Goal: Information Seeking & Learning: Learn about a topic

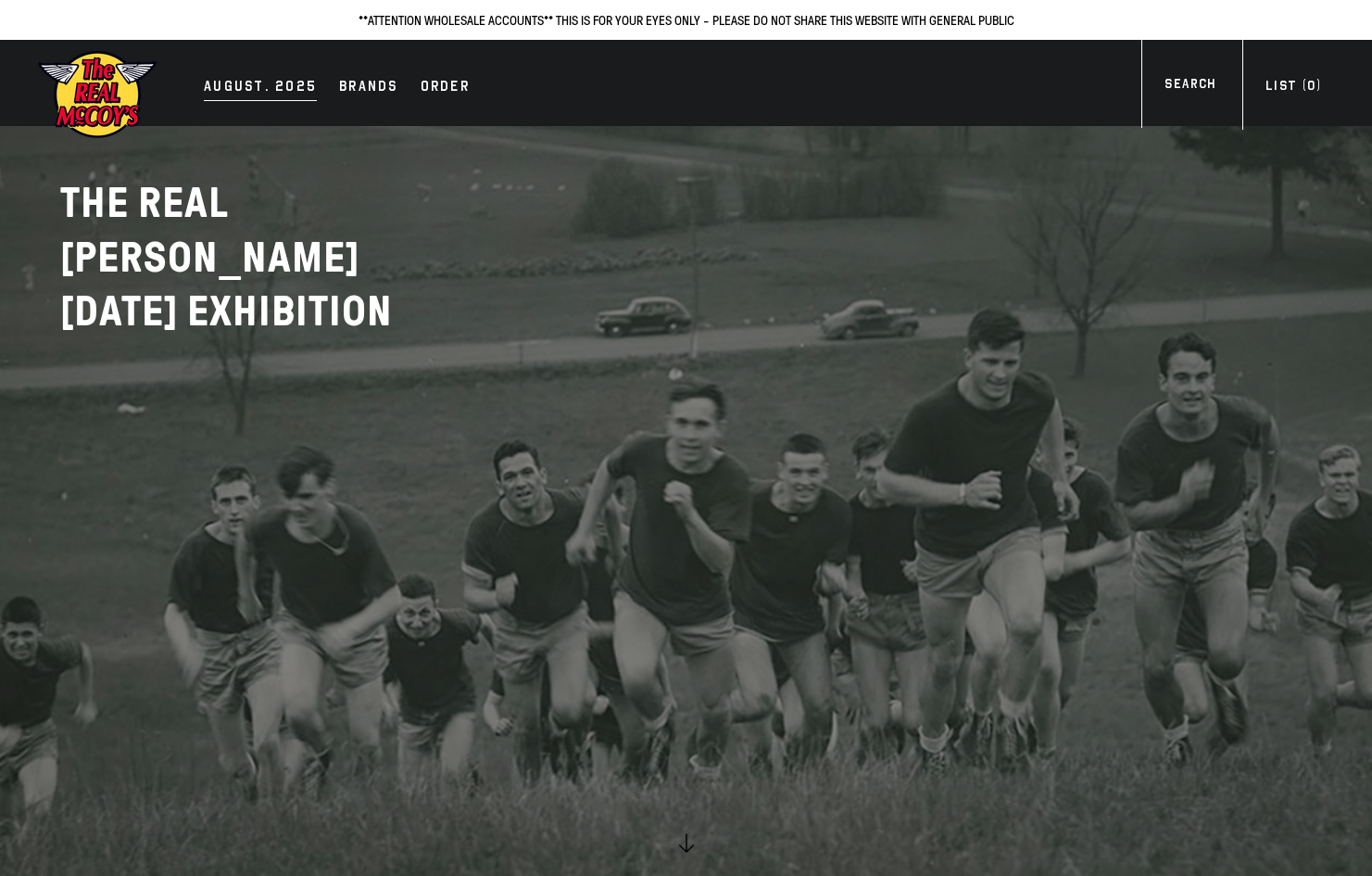
click at [233, 99] on div "AUGUST. 2025" at bounding box center [261, 88] width 113 height 26
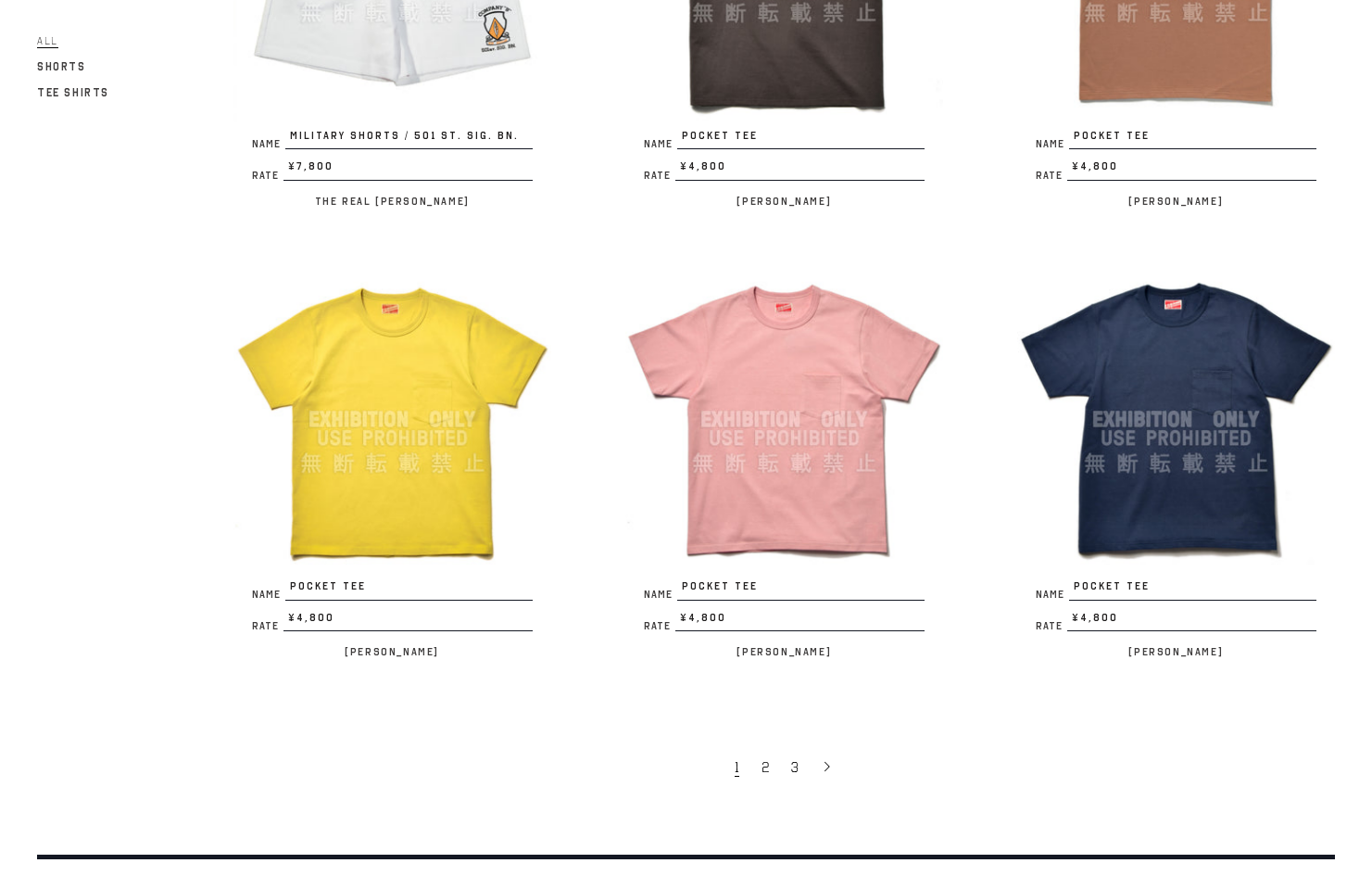
scroll to position [3452, 0]
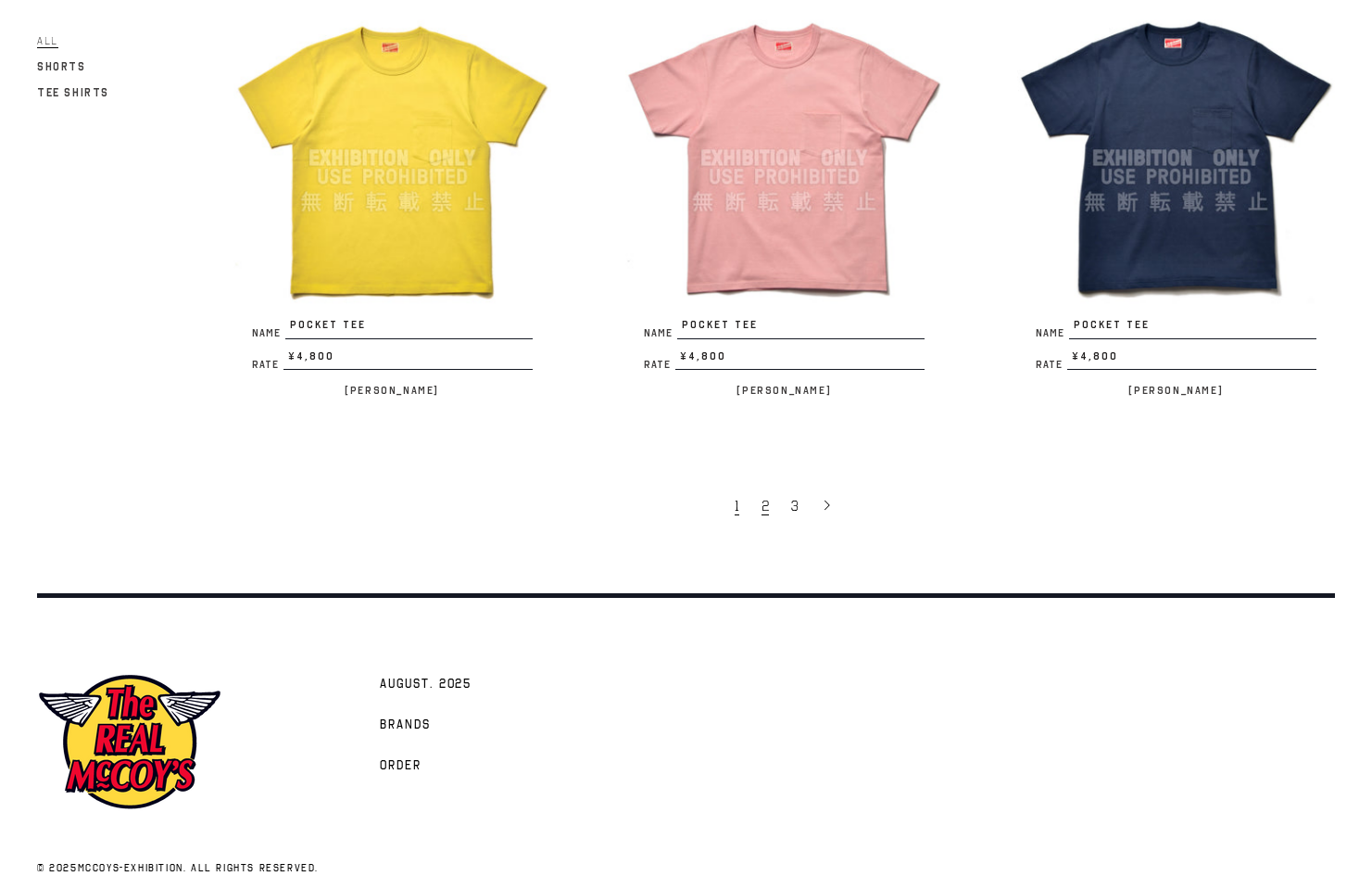
click at [766, 497] on span "2" at bounding box center [764, 506] width 7 height 19
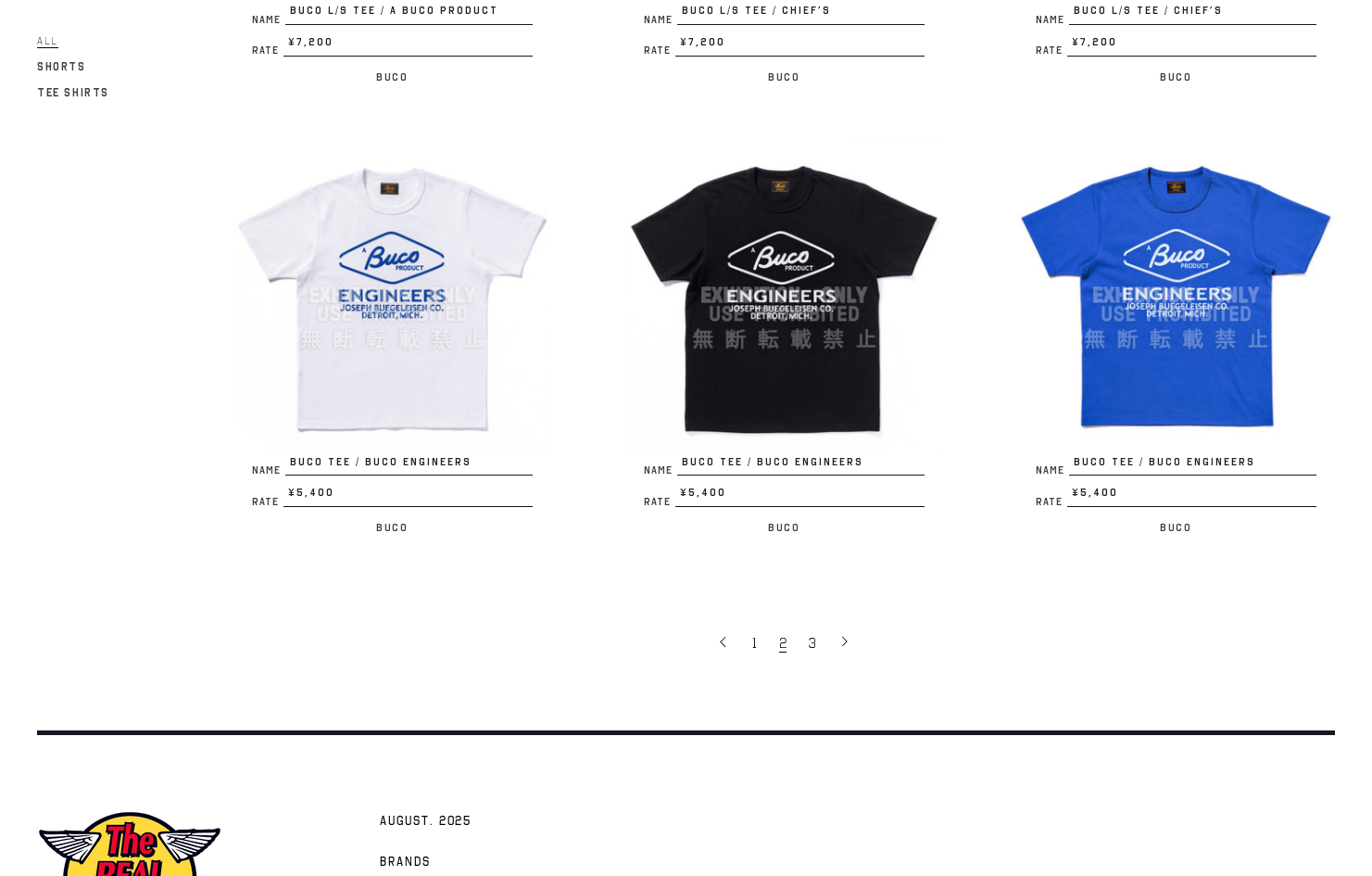
scroll to position [3336, 0]
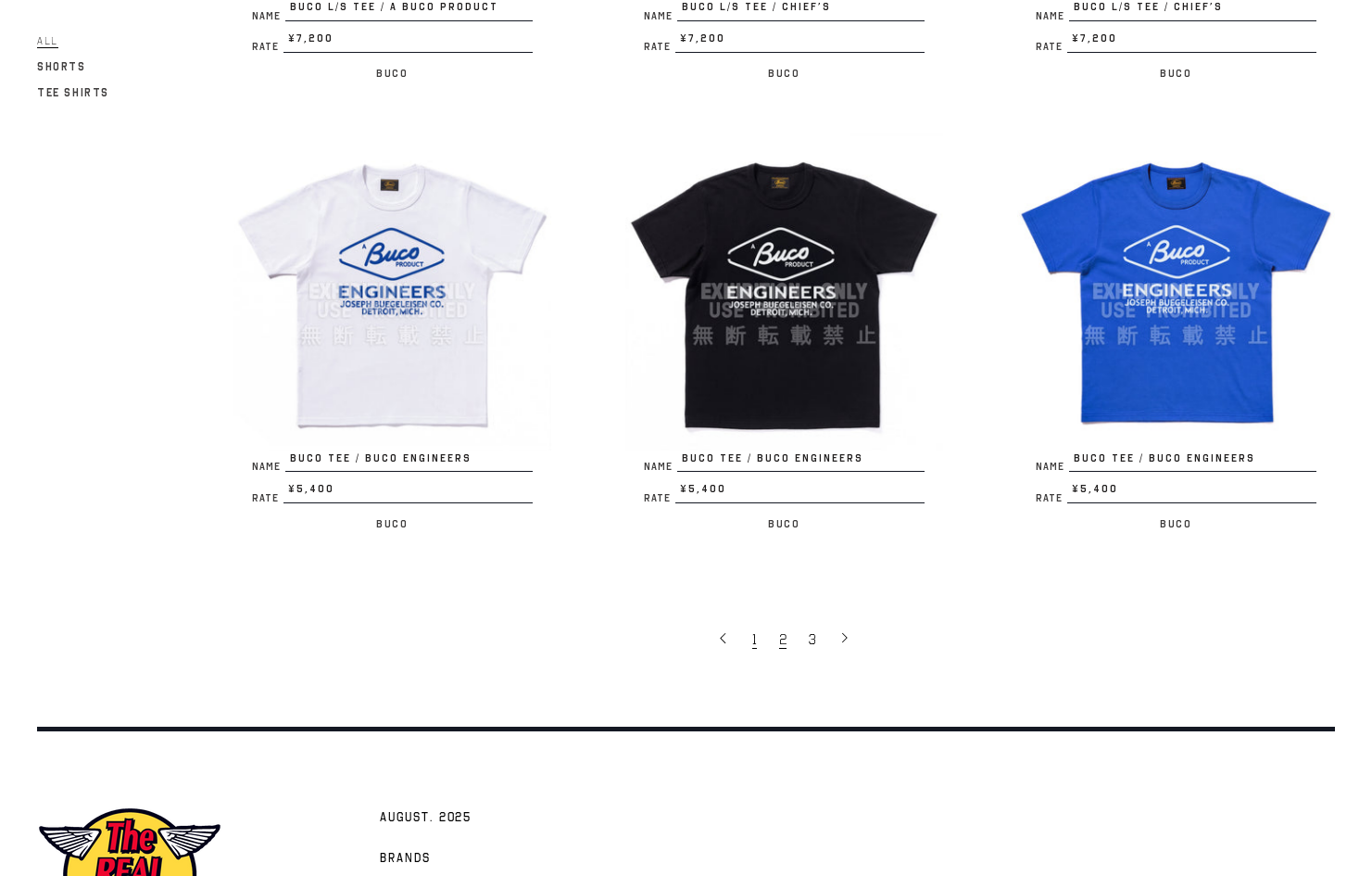
click at [758, 622] on link "1" at bounding box center [756, 638] width 27 height 39
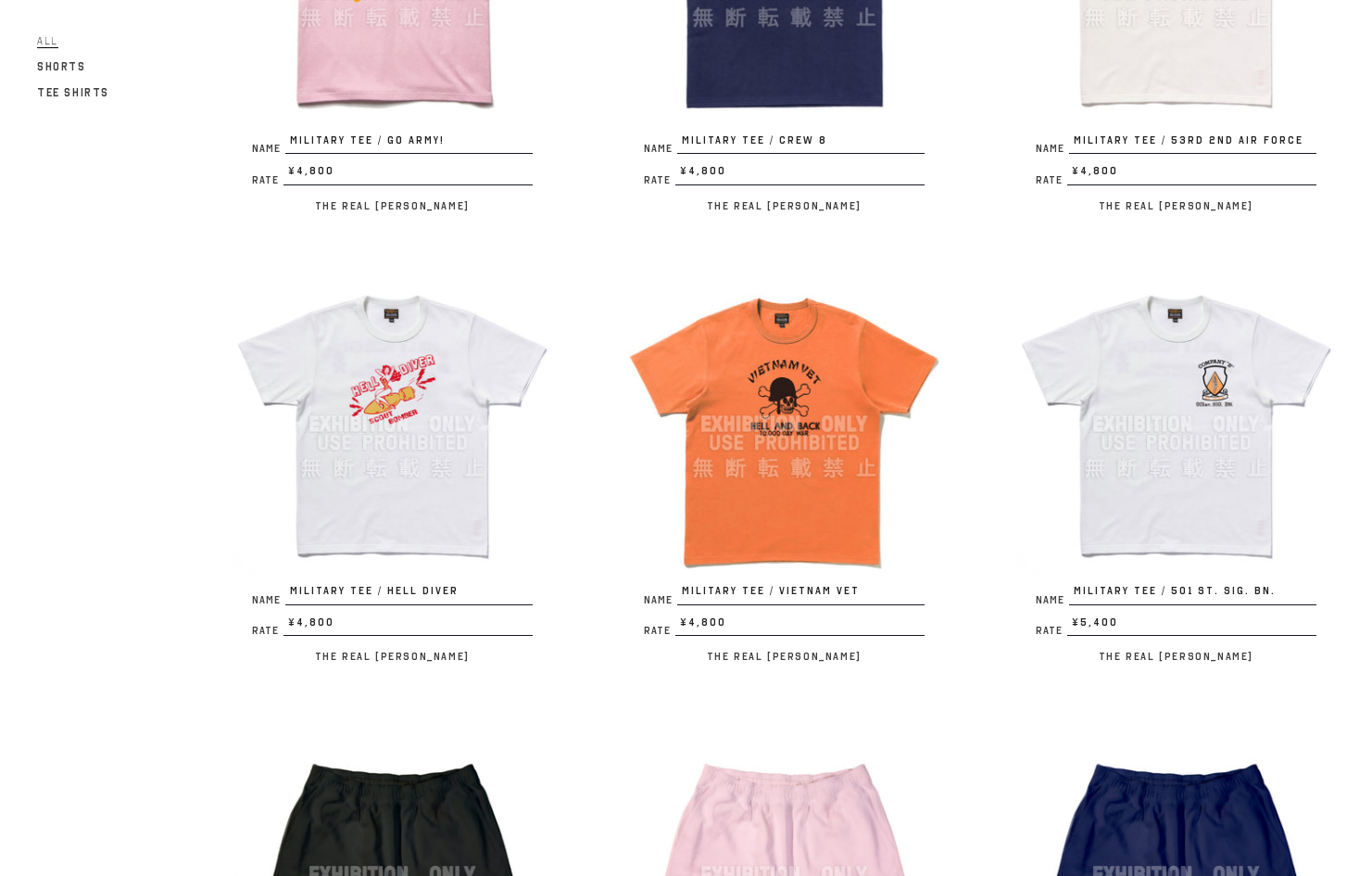
scroll to position [1854, 0]
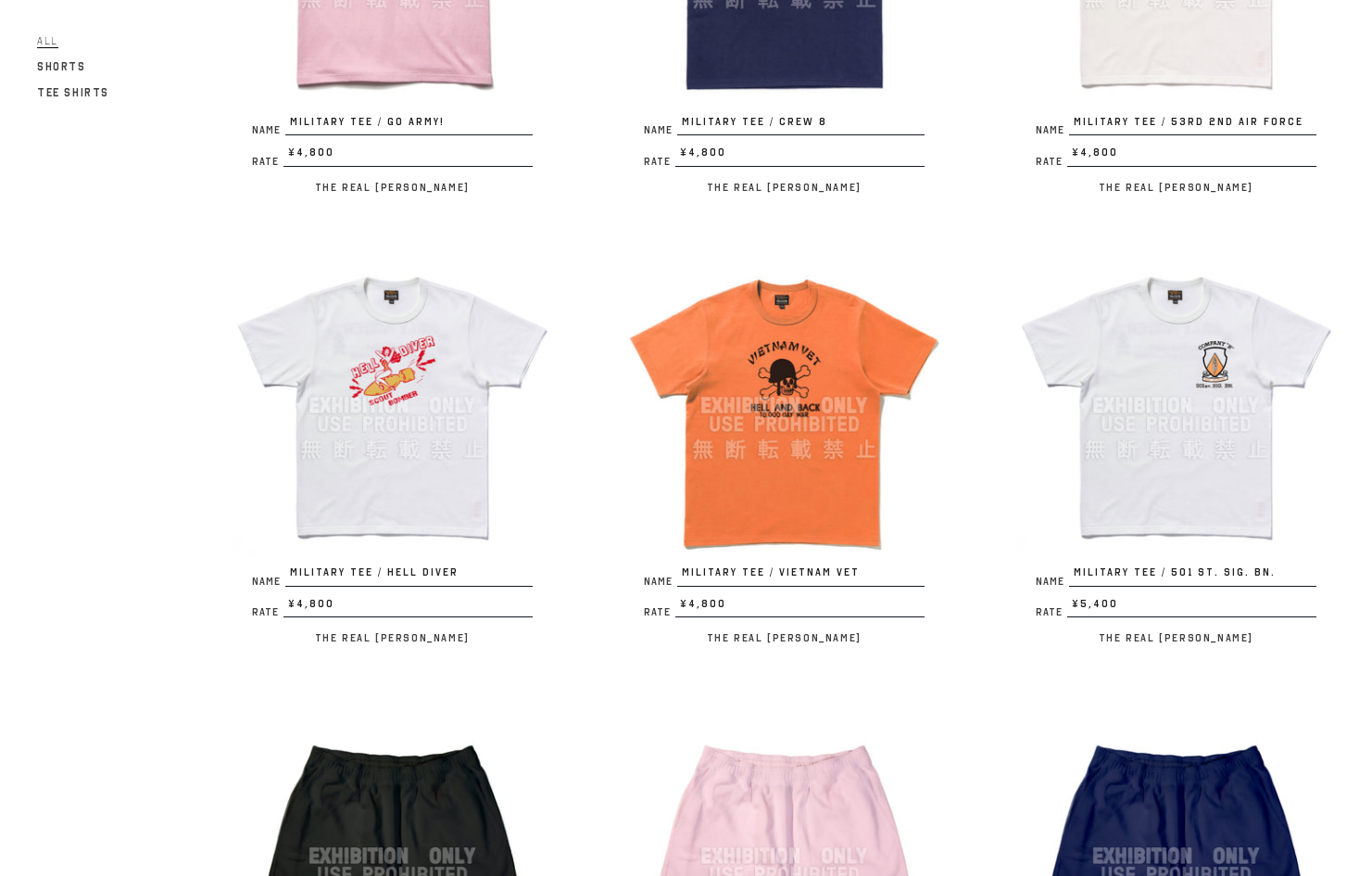
click at [743, 429] on img at bounding box center [783, 405] width 317 height 318
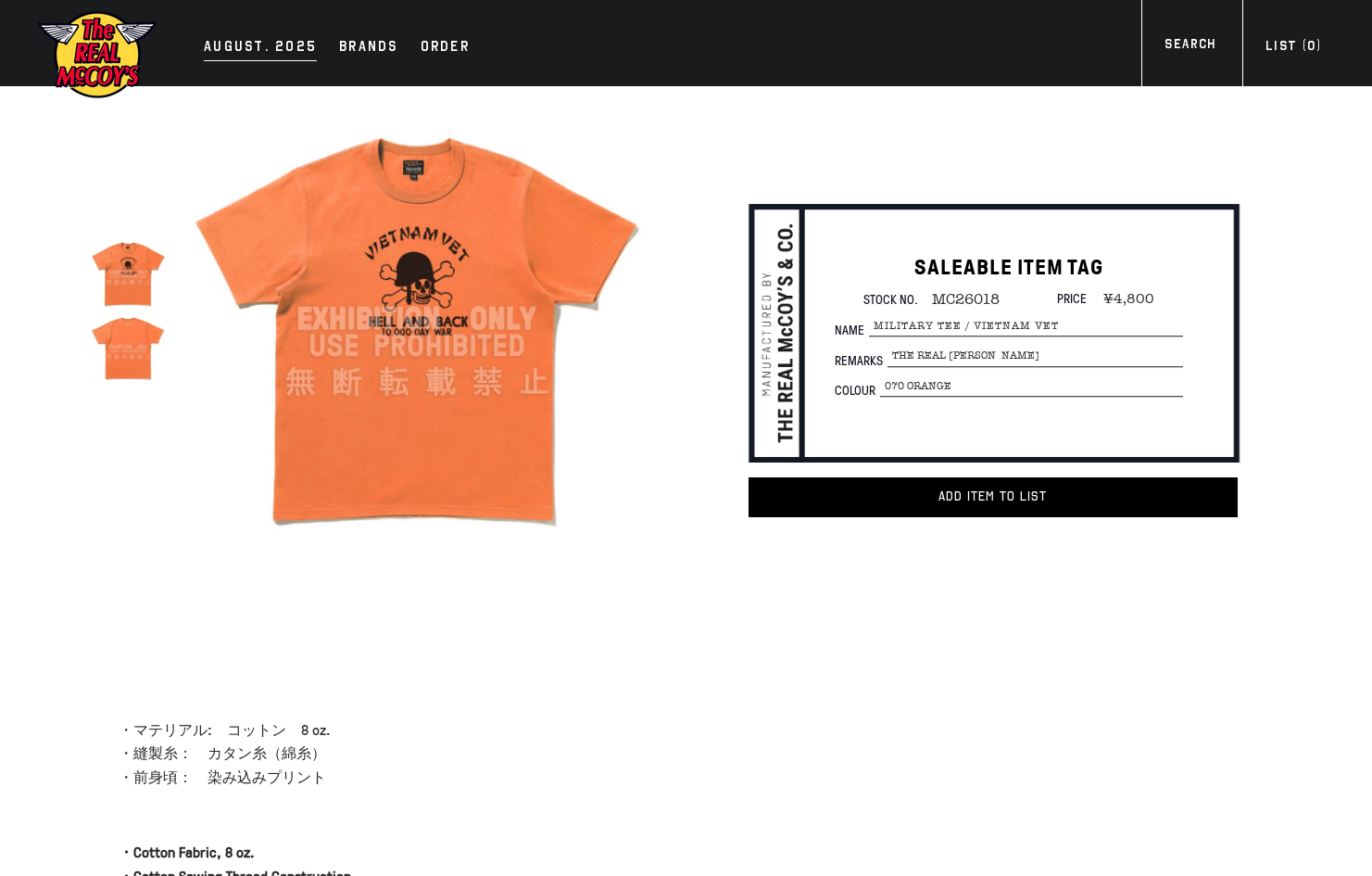
click at [278, 47] on div "AUGUST. 2025" at bounding box center [261, 48] width 113 height 26
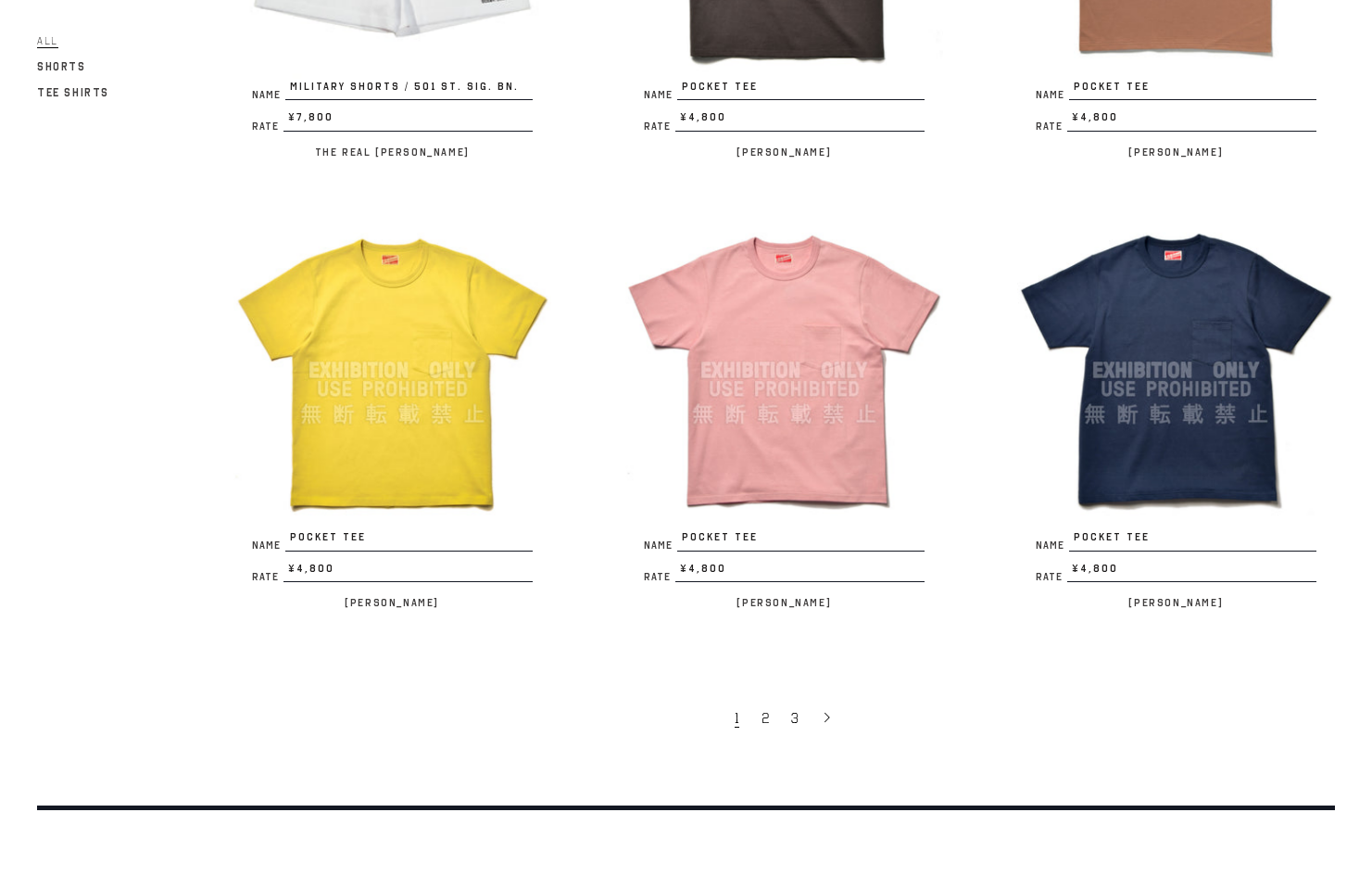
scroll to position [3452, 0]
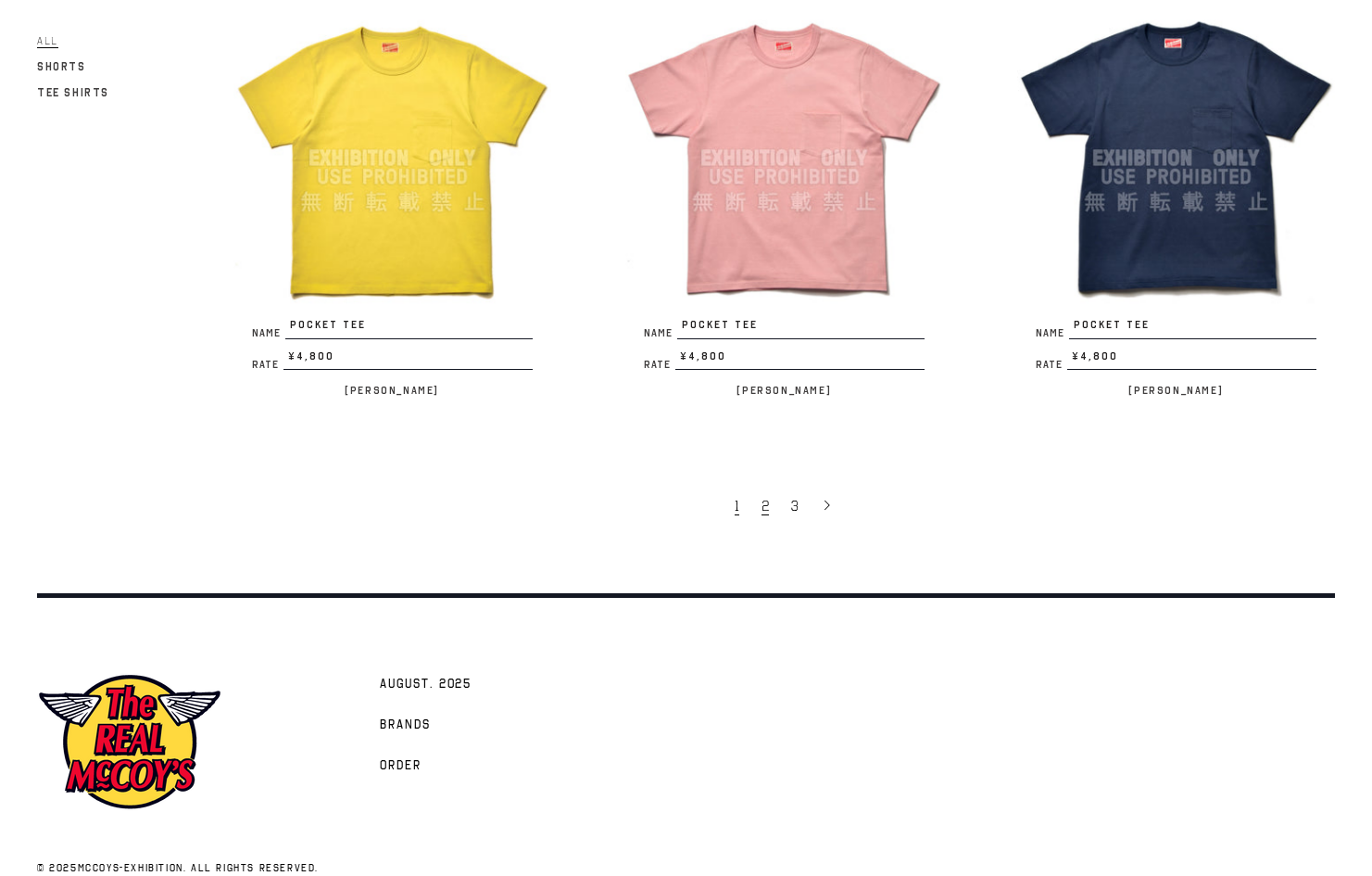
click at [761, 486] on link "2" at bounding box center [767, 505] width 30 height 39
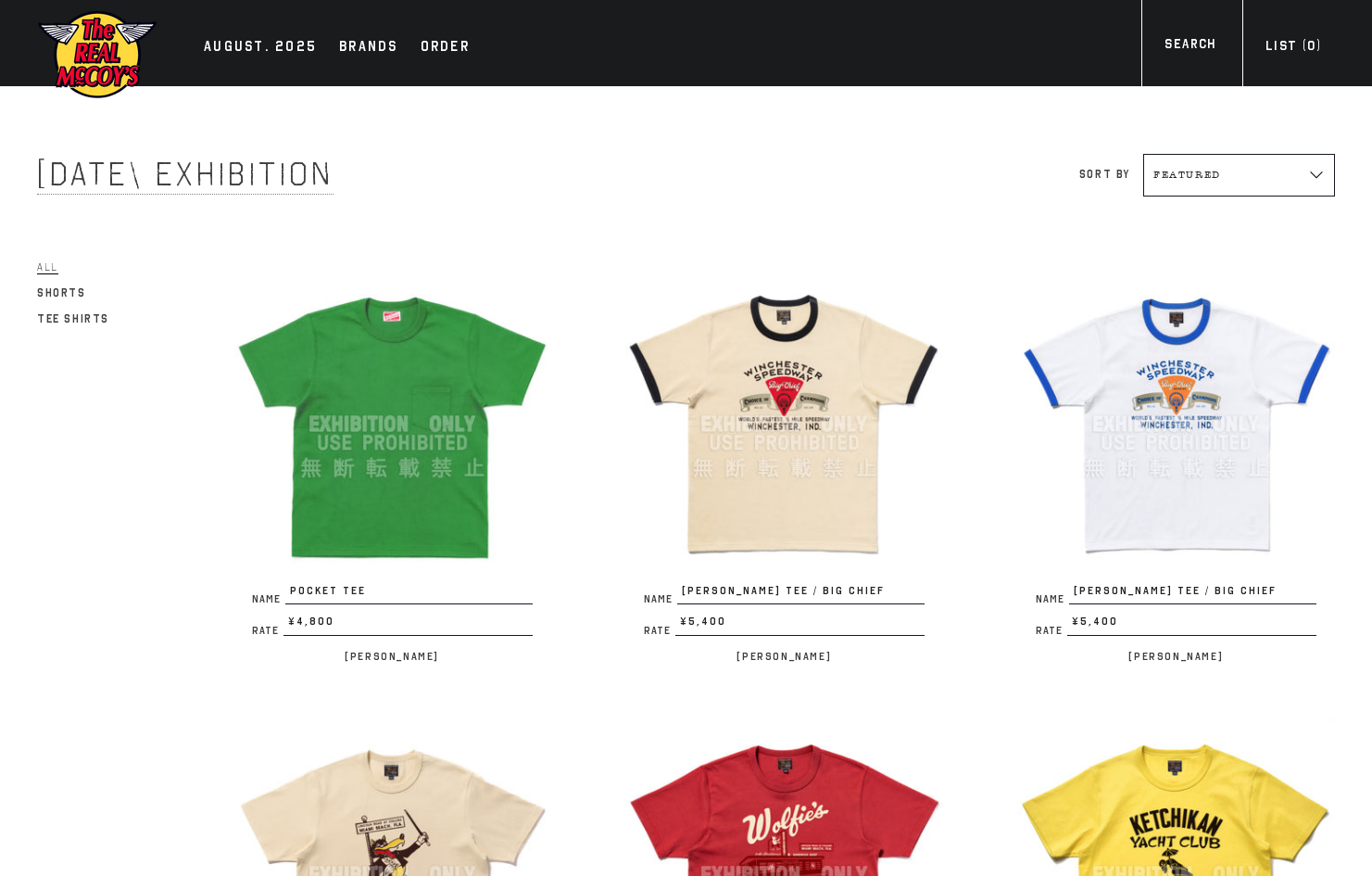
scroll to position [649, 0]
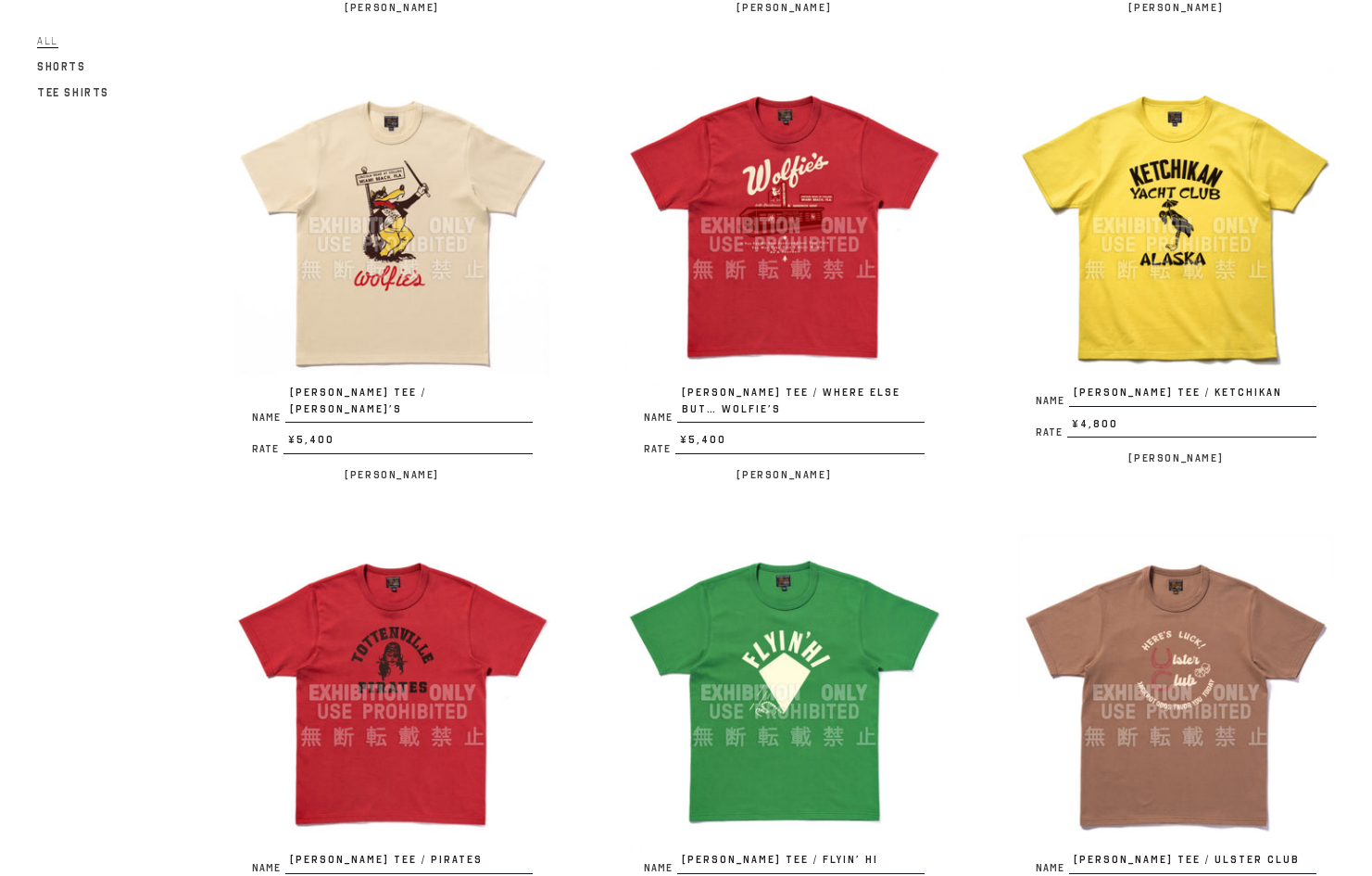
click at [449, 291] on img at bounding box center [392, 225] width 317 height 318
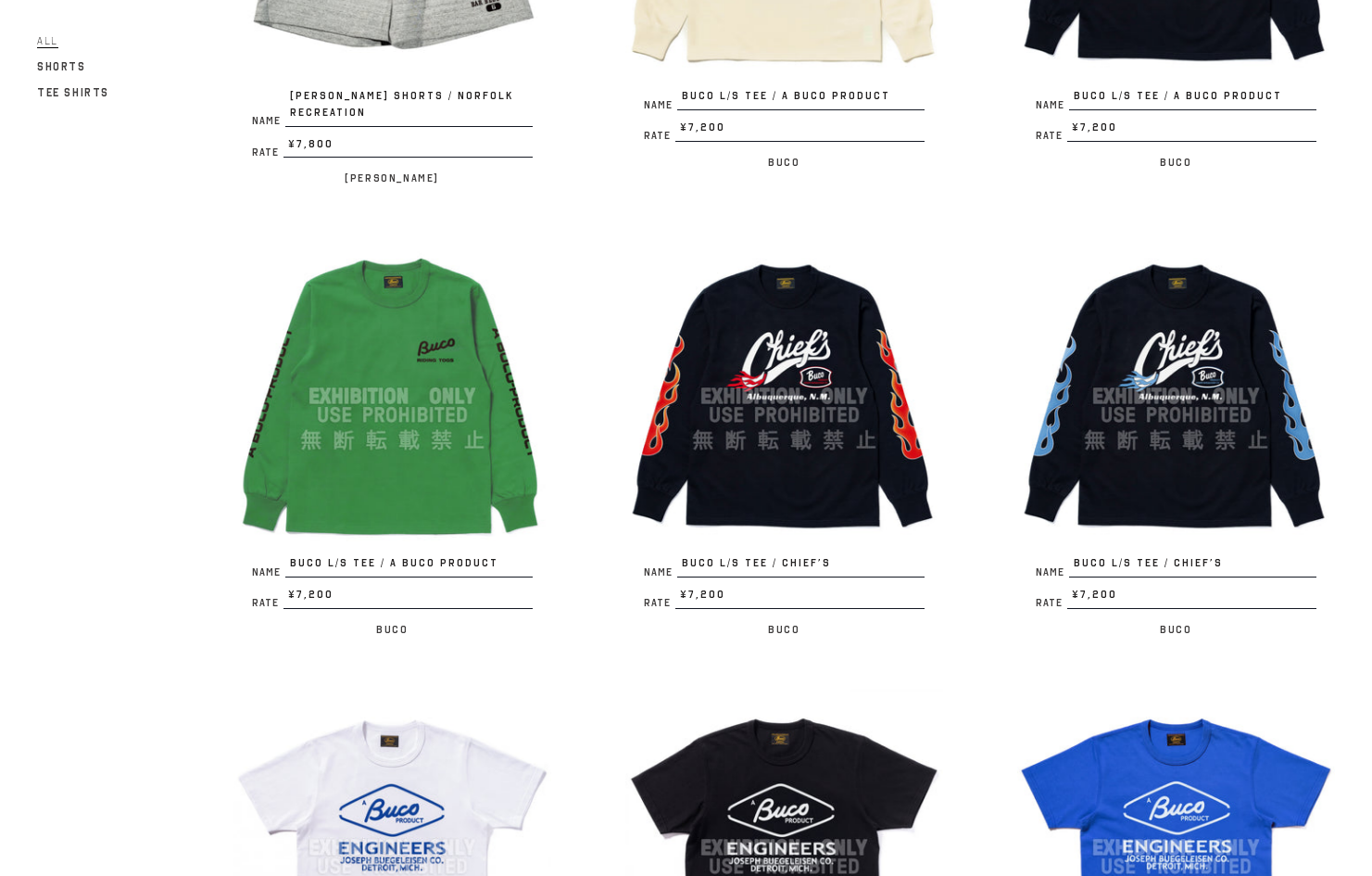
scroll to position [3336, 0]
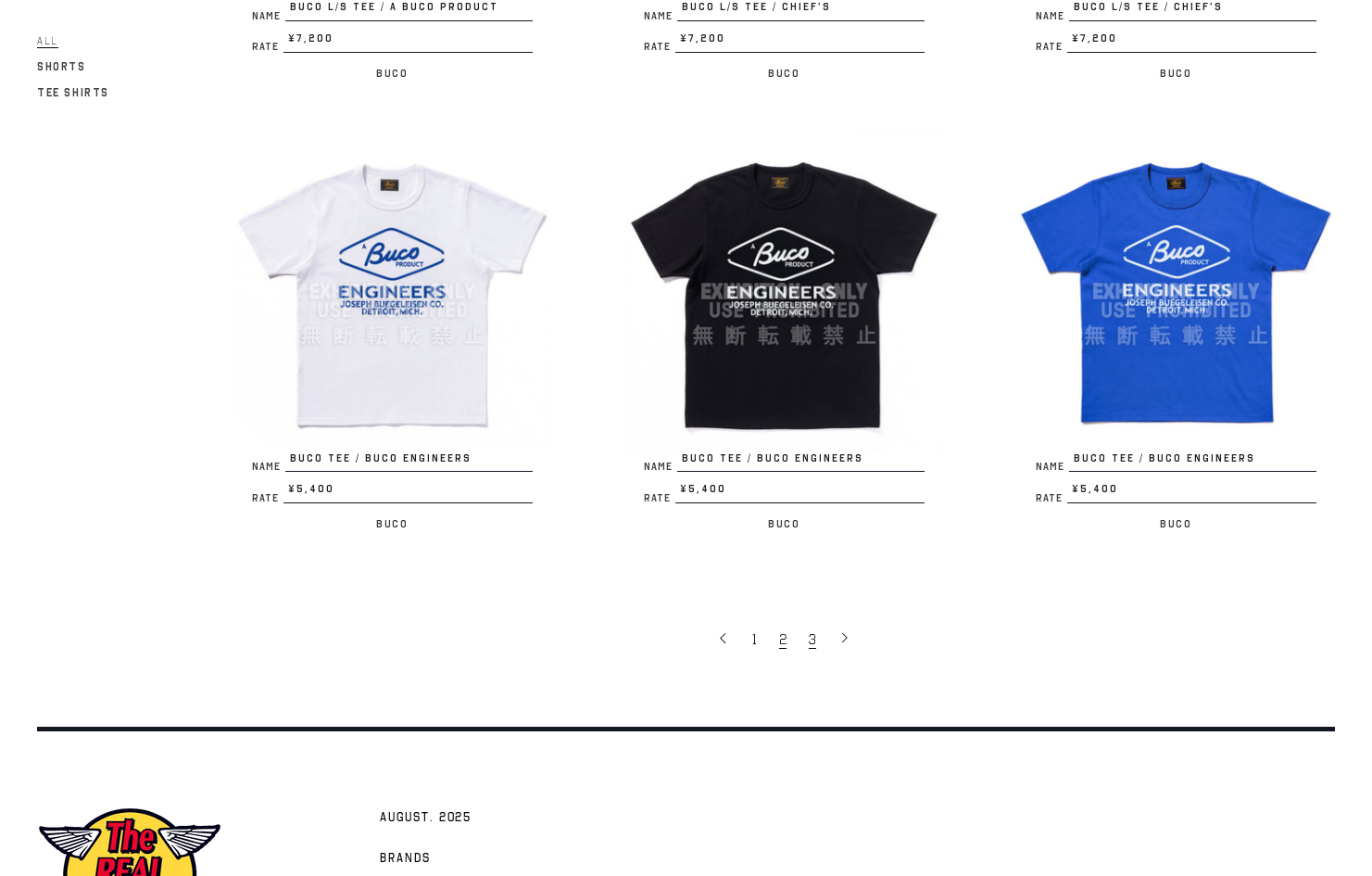
click at [811, 630] on span "3" at bounding box center [812, 639] width 7 height 19
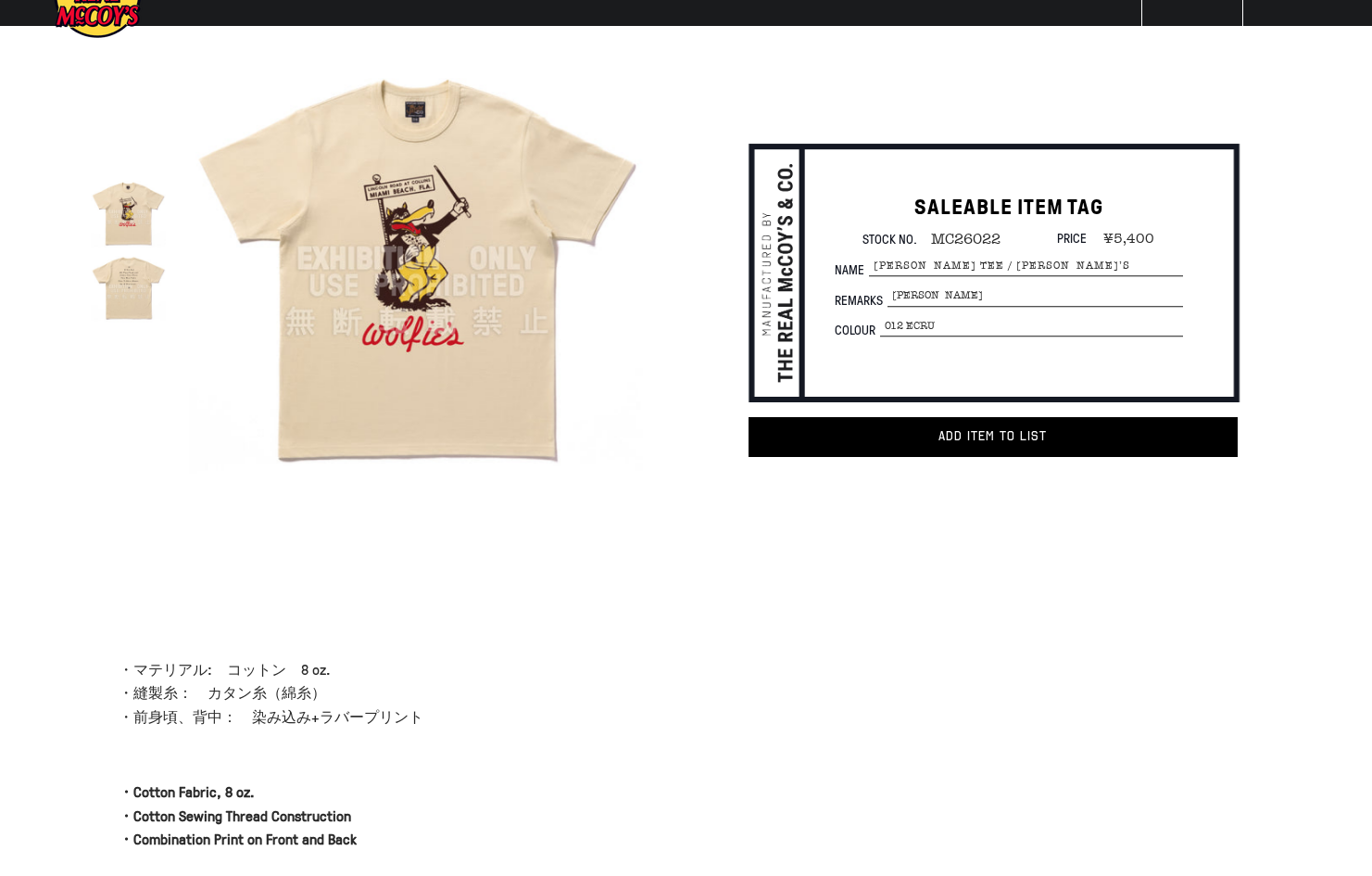
scroll to position [93, 0]
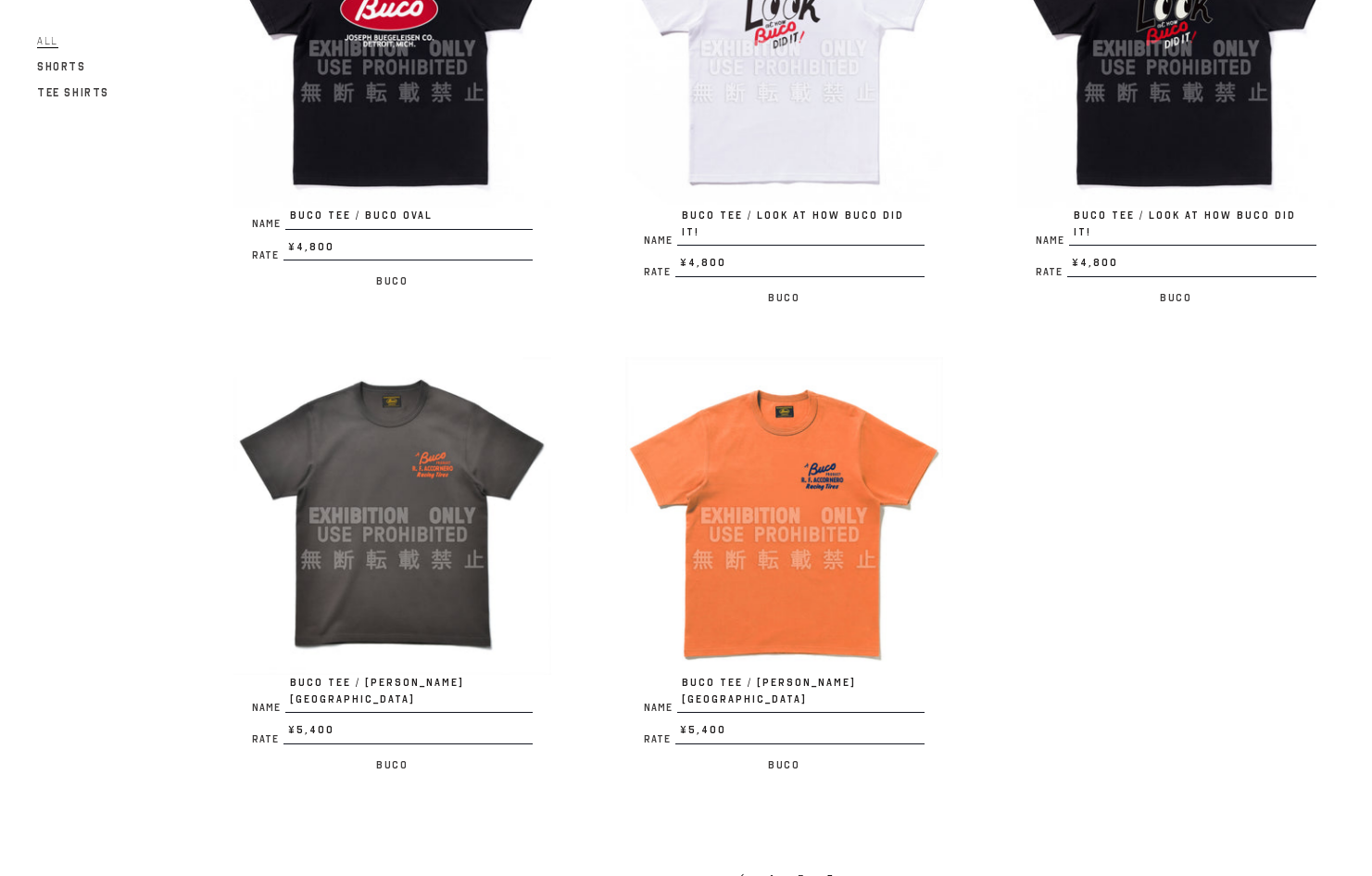
scroll to position [834, 0]
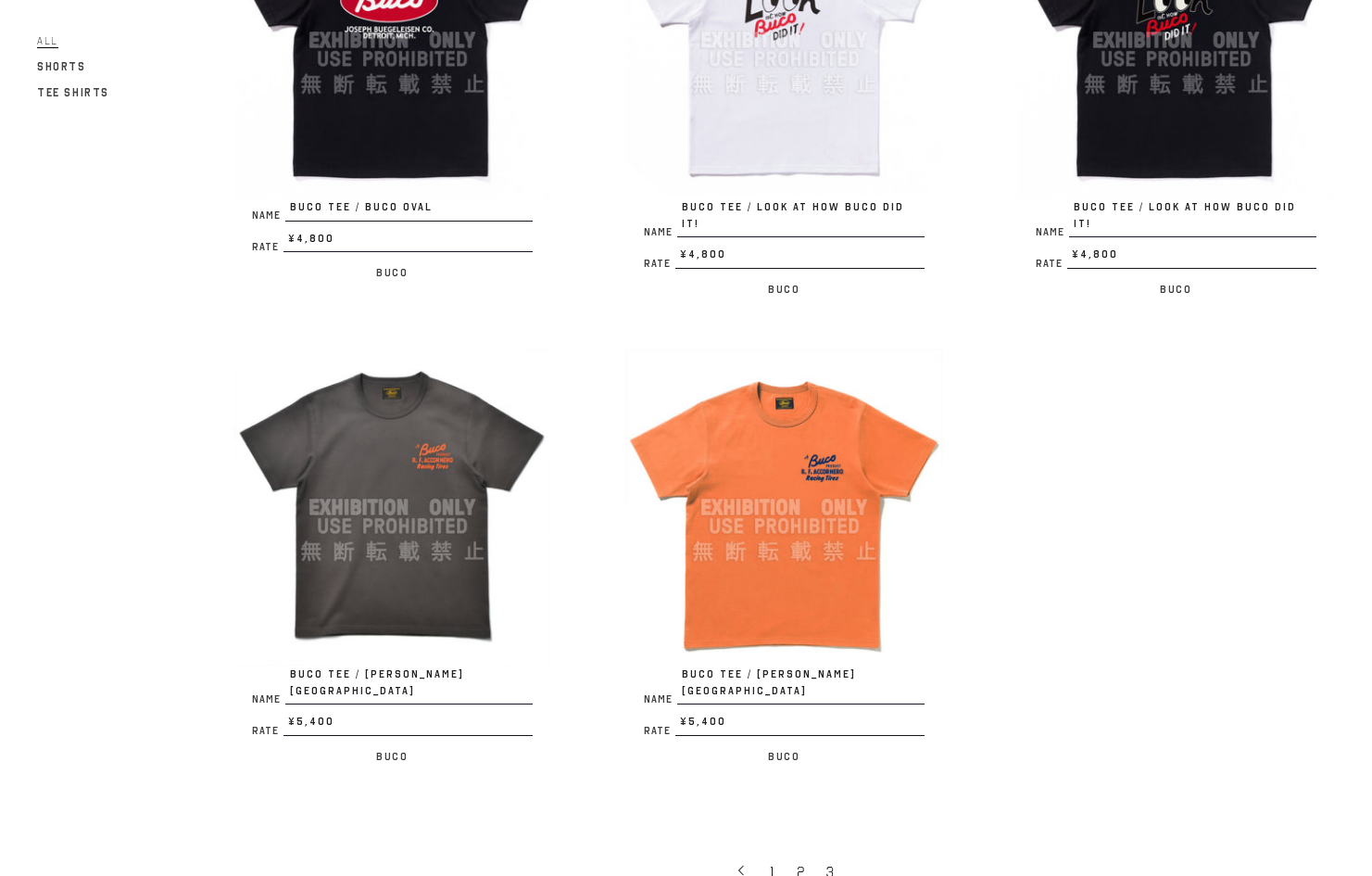
click at [460, 440] on img at bounding box center [392, 507] width 317 height 318
